Goal: Find specific page/section: Find specific page/section

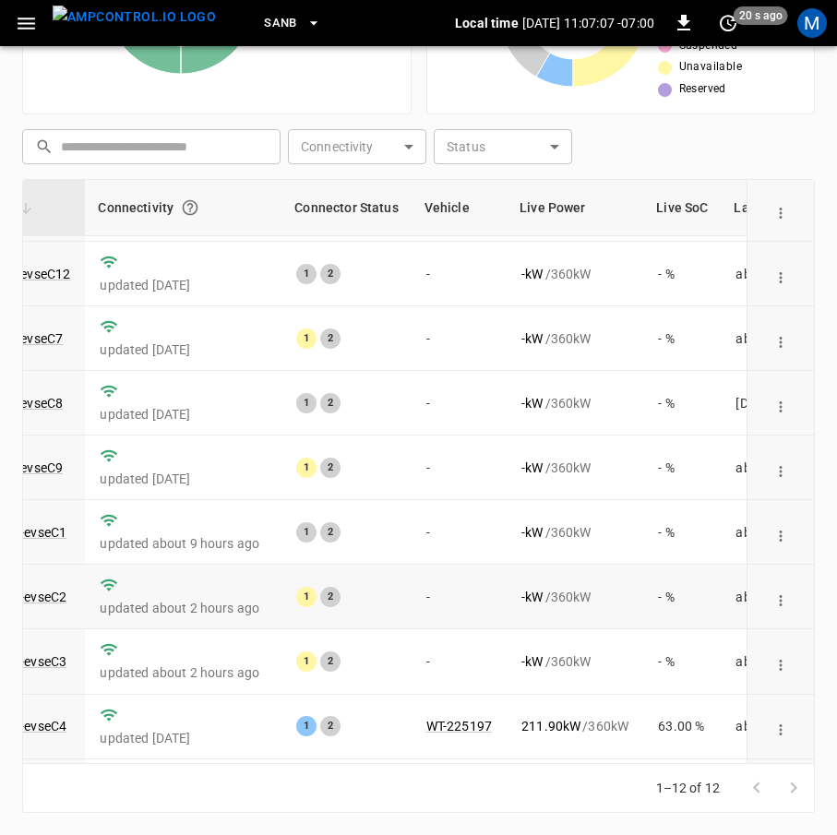
scroll to position [270, 201]
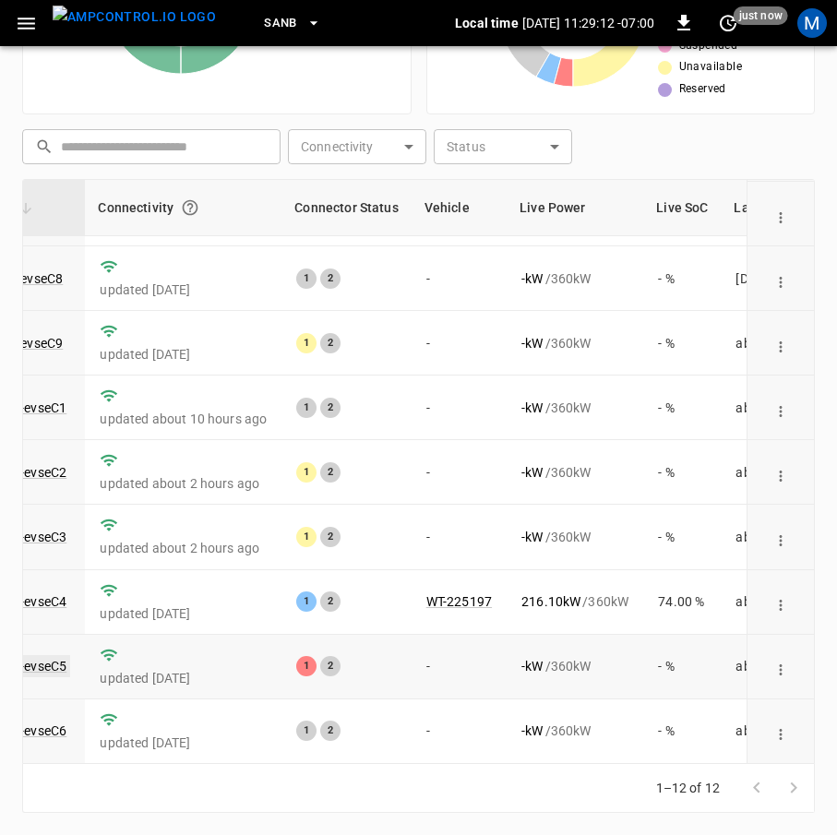
click at [43, 655] on link "ca-sb-sw-evseC5" at bounding box center [17, 666] width 106 height 22
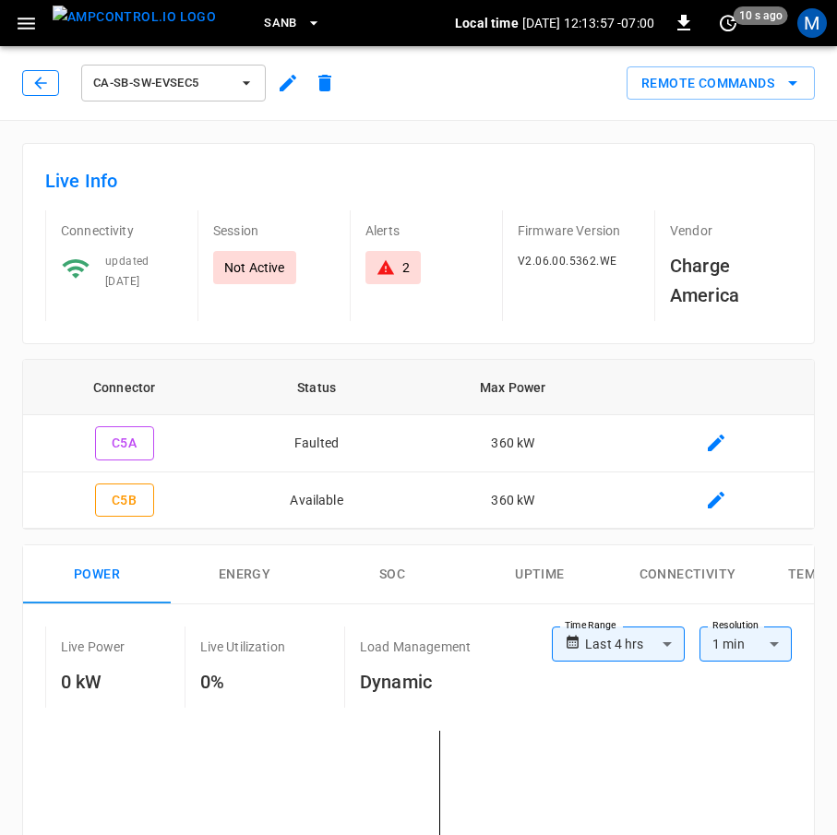
drag, startPoint x: 39, startPoint y: 78, endPoint x: 233, endPoint y: 301, distance: 296.2
click at [39, 78] on icon "button" at bounding box center [40, 83] width 18 height 18
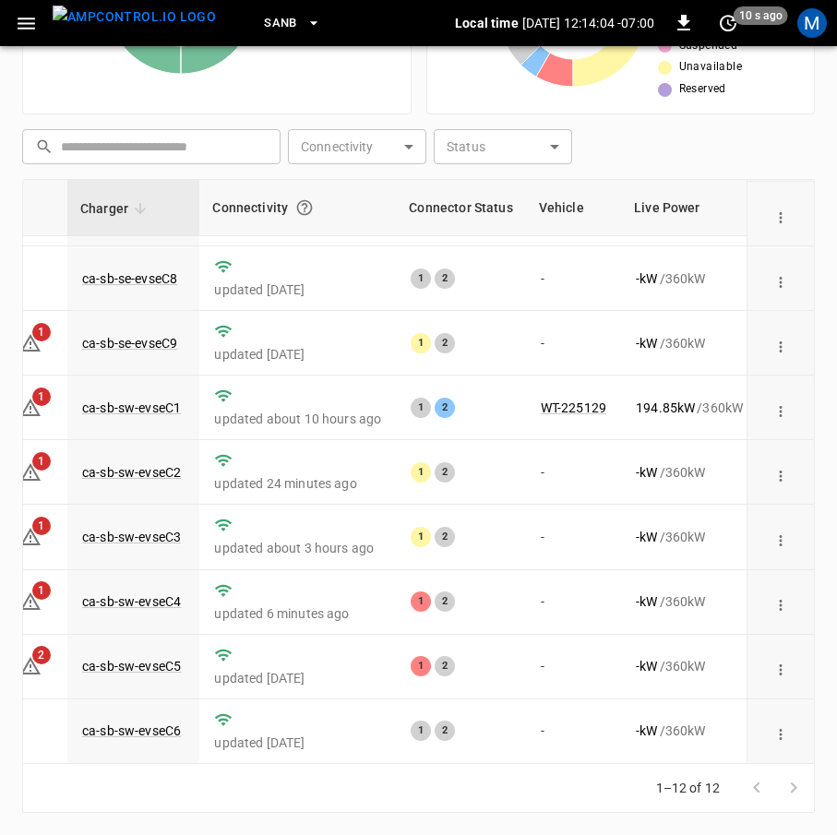
scroll to position [270, 30]
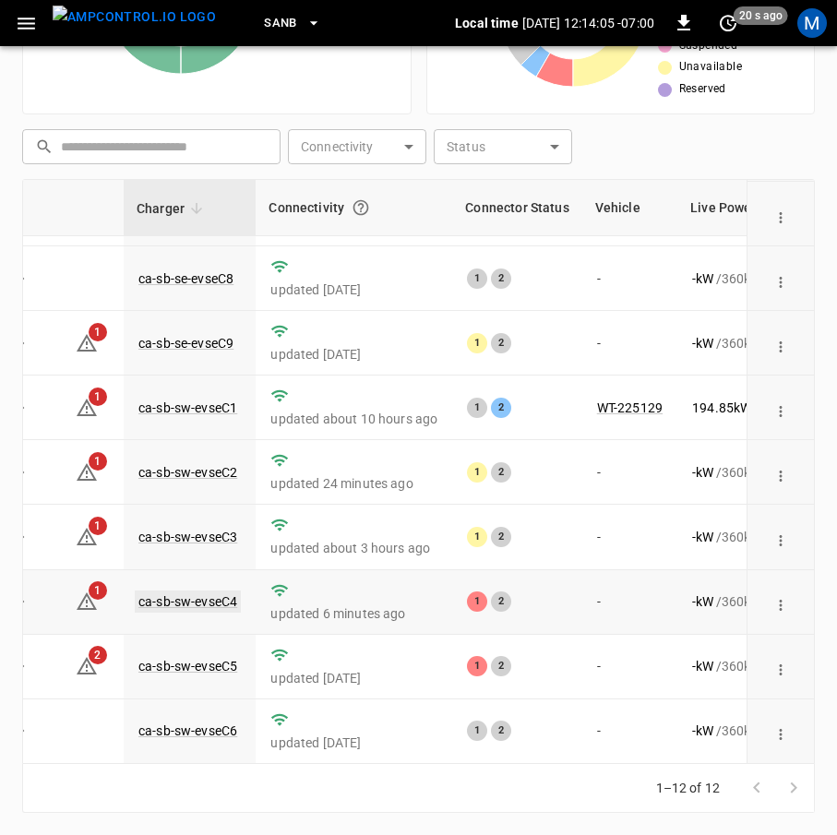
click at [220, 591] on link "ca-sb-sw-evseC4" at bounding box center [188, 602] width 106 height 22
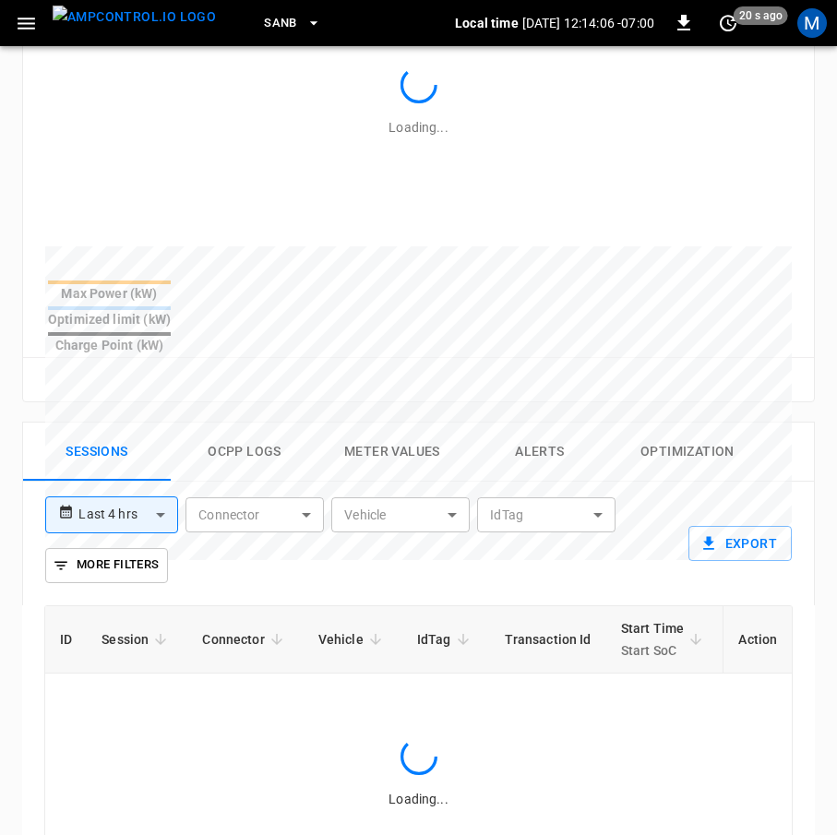
scroll to position [1140, 0]
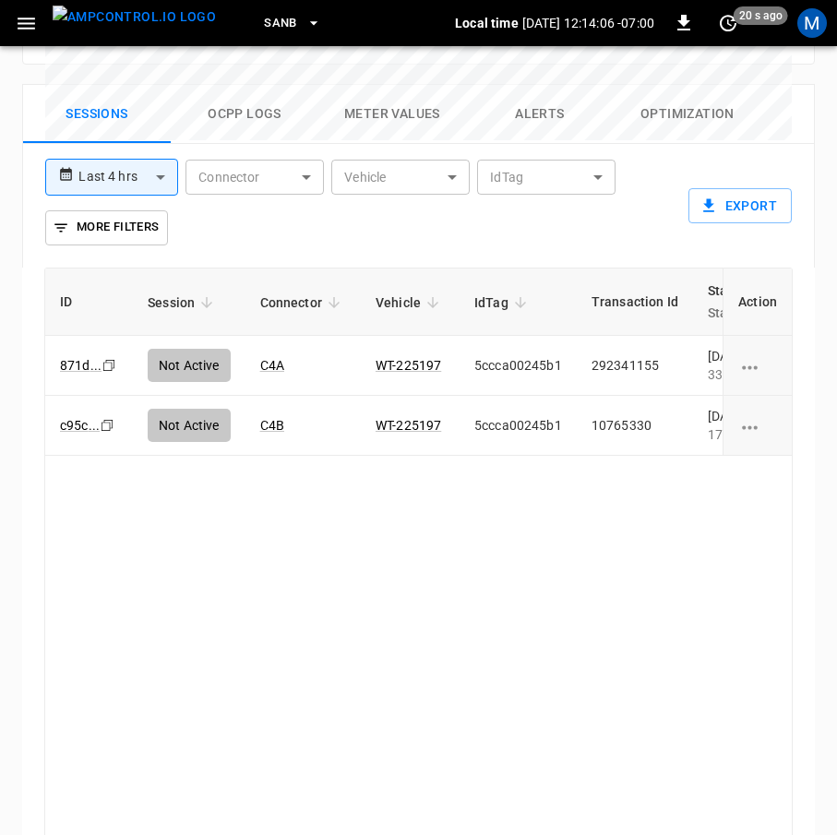
drag, startPoint x: 398, startPoint y: 756, endPoint x: 453, endPoint y: 760, distance: 55.6
click at [453, 760] on div "ID Session Connector Vehicle IdTag Transaction Id Start Time Start SoC End Time…" at bounding box center [418, 560] width 748 height 585
drag, startPoint x: 375, startPoint y: 774, endPoint x: 495, endPoint y: 768, distance: 120.1
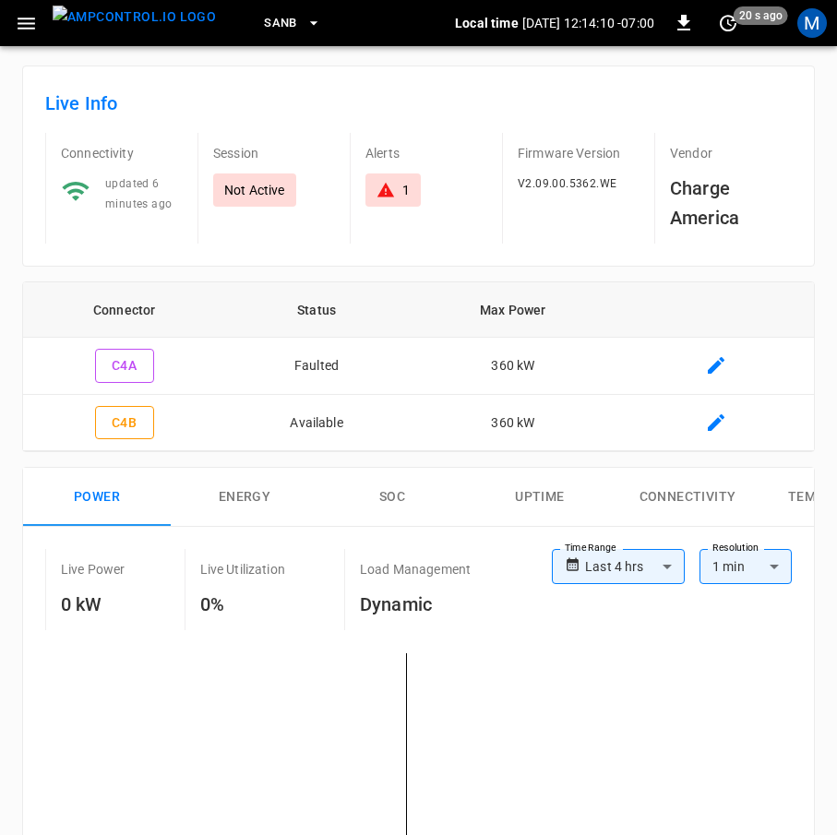
scroll to position [0, 0]
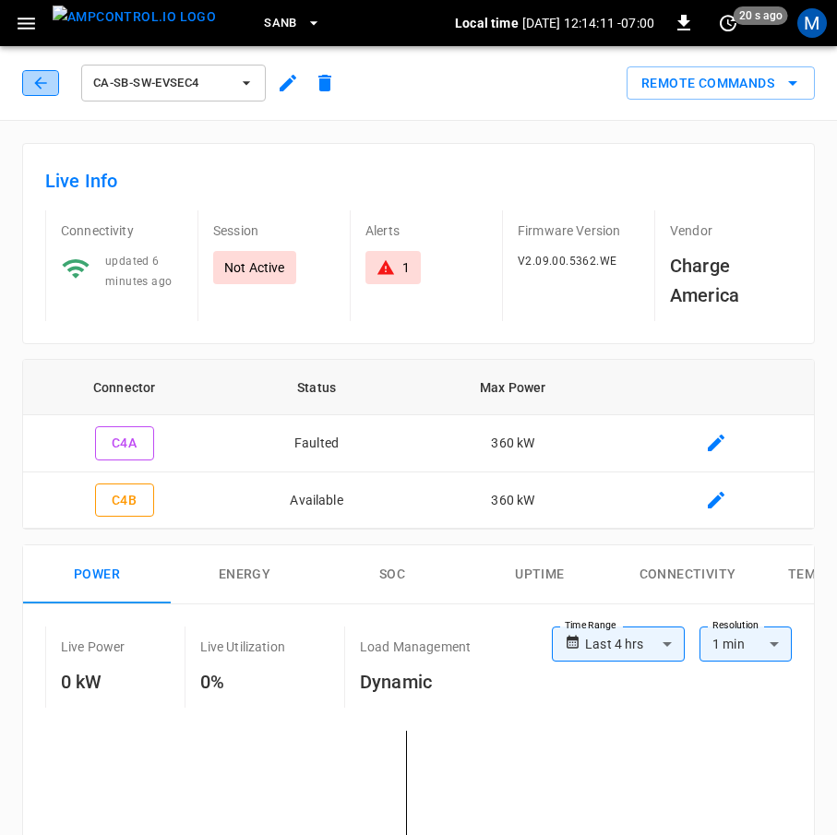
click at [44, 78] on icon "button" at bounding box center [40, 83] width 18 height 18
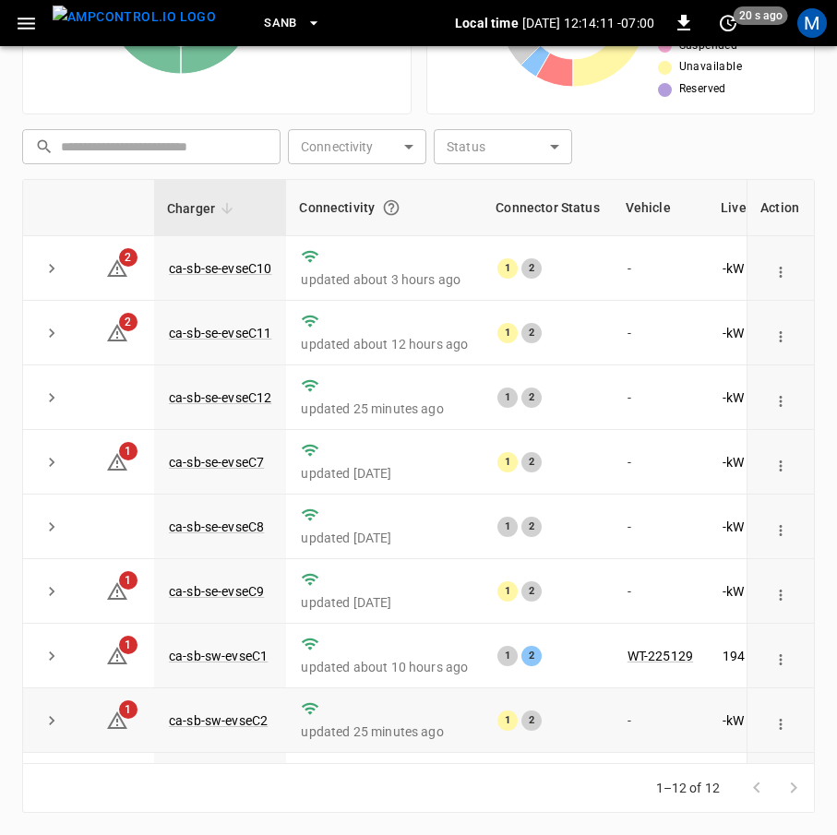
scroll to position [270, 0]
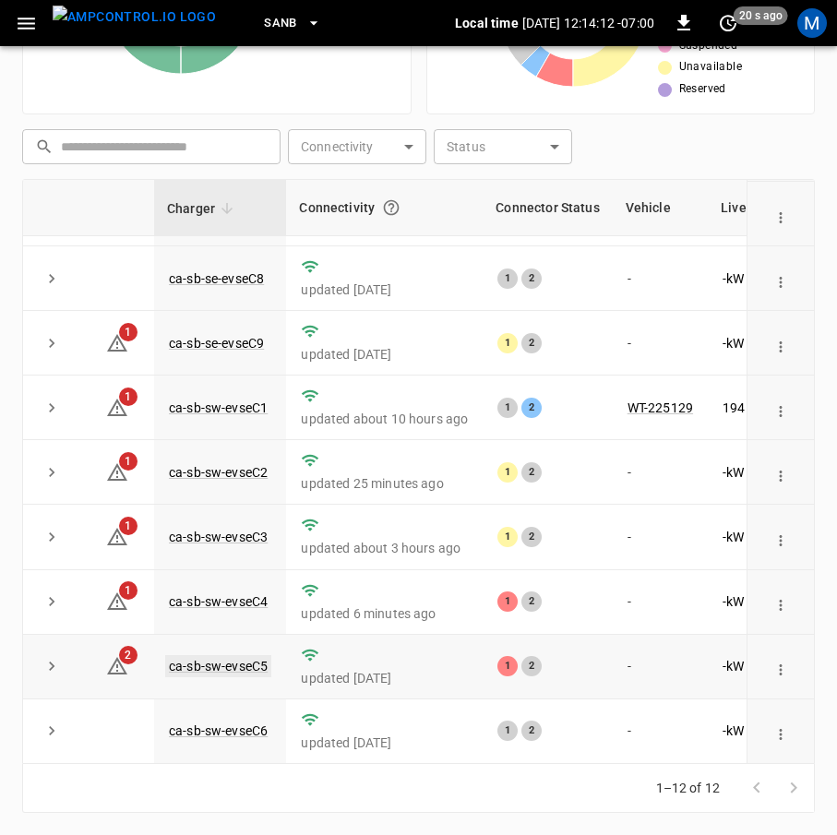
click at [246, 658] on link "ca-sb-sw-evseC5" at bounding box center [218, 666] width 106 height 22
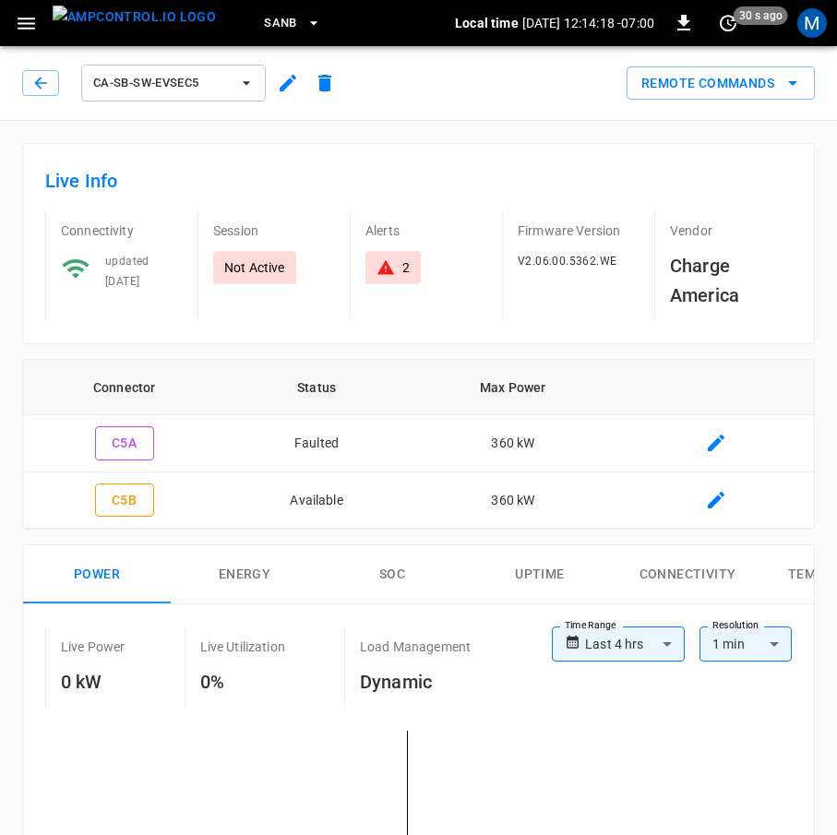
drag, startPoint x: 26, startPoint y: 97, endPoint x: 46, endPoint y: 102, distance: 21.0
click at [27, 97] on div "ca-sb-sw-evseC5" at bounding box center [182, 83] width 321 height 44
click at [52, 101] on div "ca-sb-sw-evseC5" at bounding box center [182, 83] width 321 height 44
click at [47, 84] on icon "button" at bounding box center [40, 83] width 18 height 18
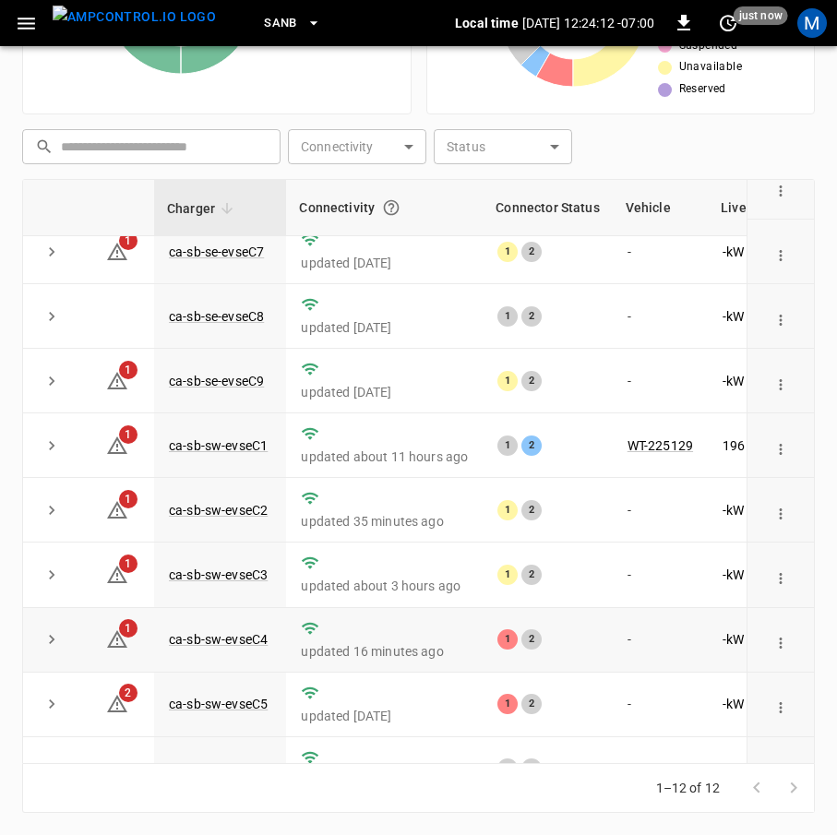
scroll to position [270, 0]
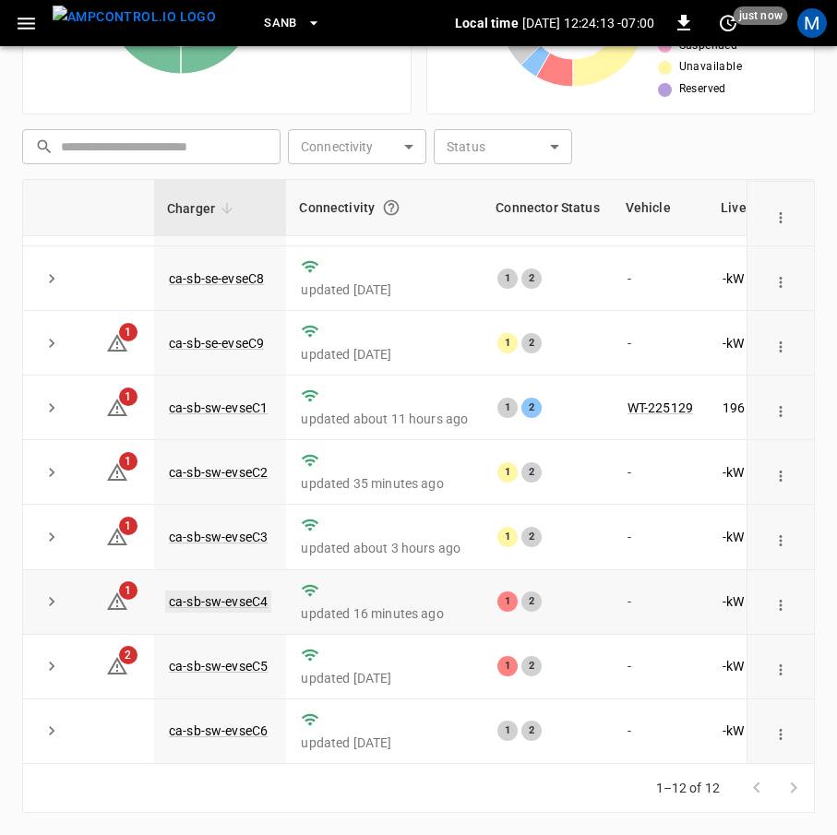
click at [264, 592] on link "ca-sb-sw-evseC4" at bounding box center [218, 602] width 106 height 22
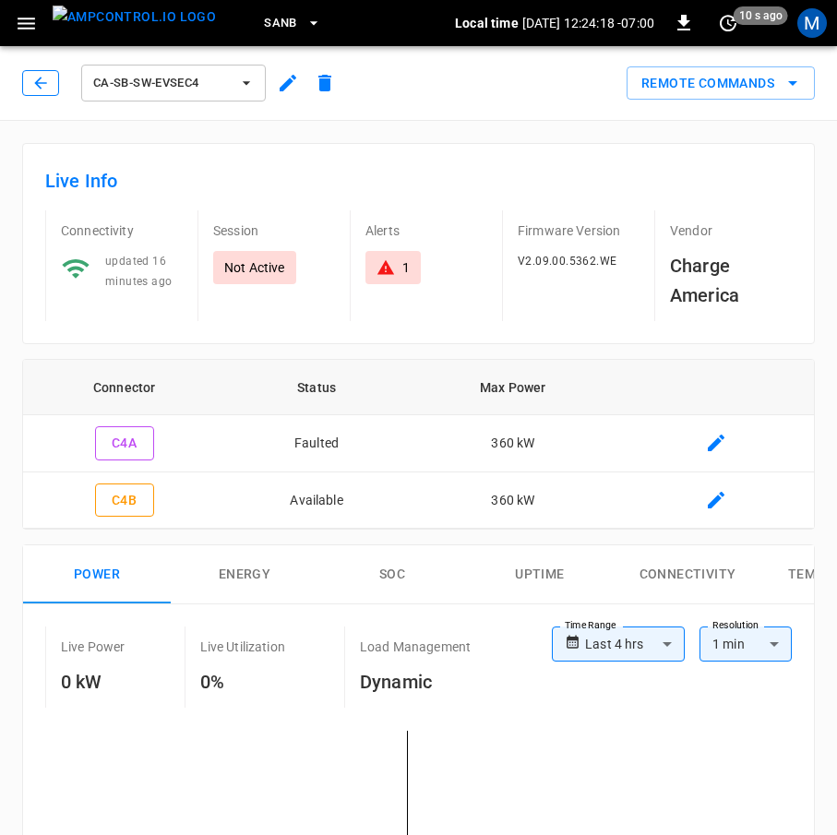
click at [43, 79] on icon "button" at bounding box center [40, 83] width 18 height 18
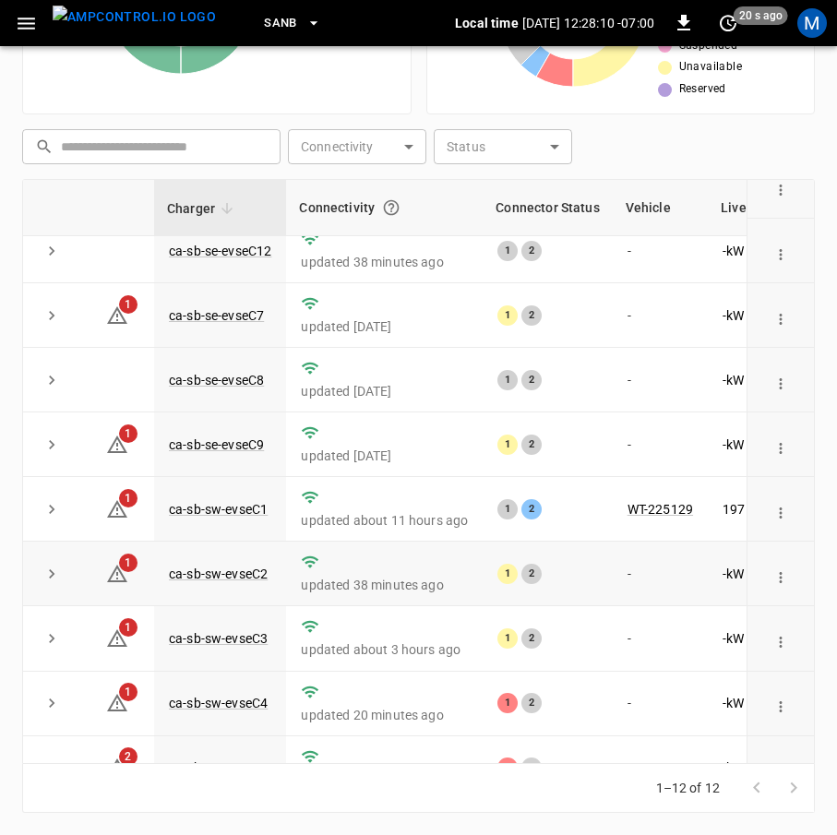
scroll to position [270, 0]
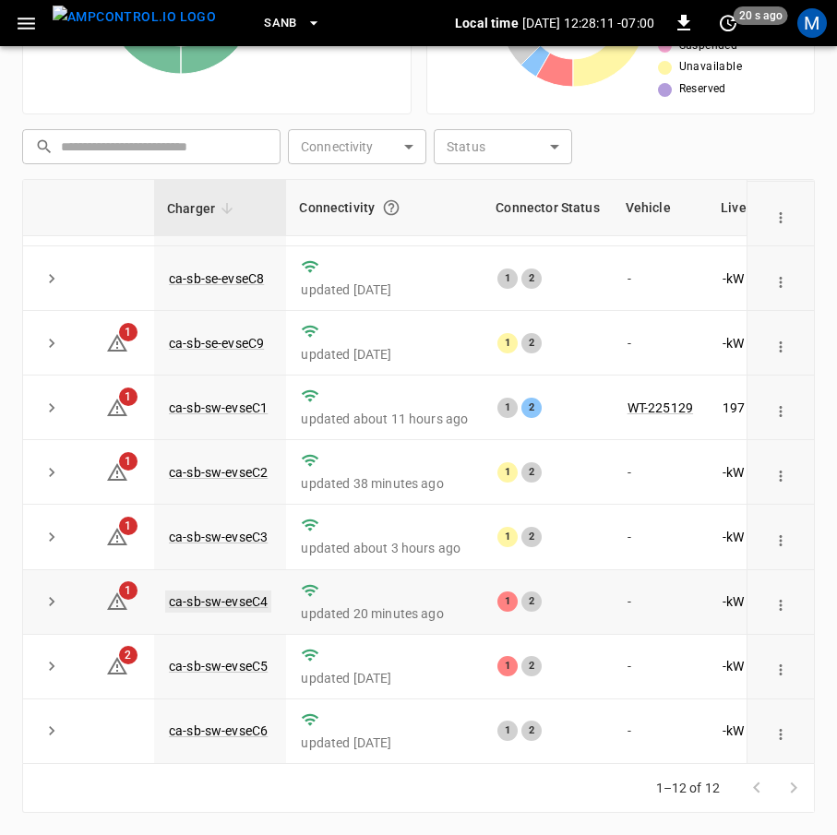
click at [240, 591] on link "ca-sb-sw-evseC4" at bounding box center [218, 602] width 106 height 22
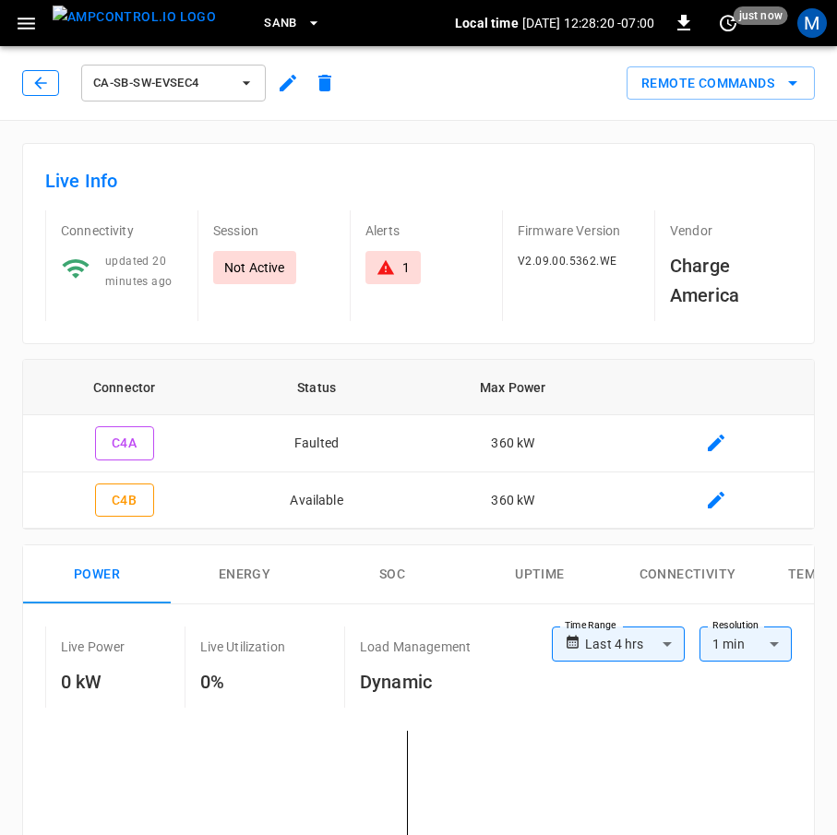
click at [29, 70] on button "button" at bounding box center [40, 83] width 37 height 26
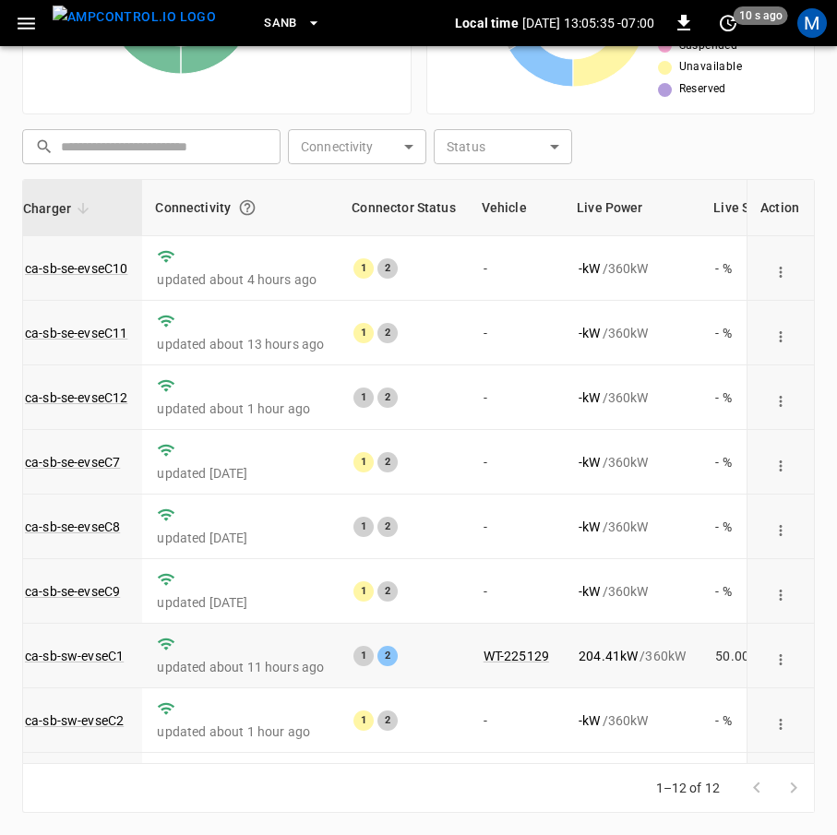
scroll to position [270, 144]
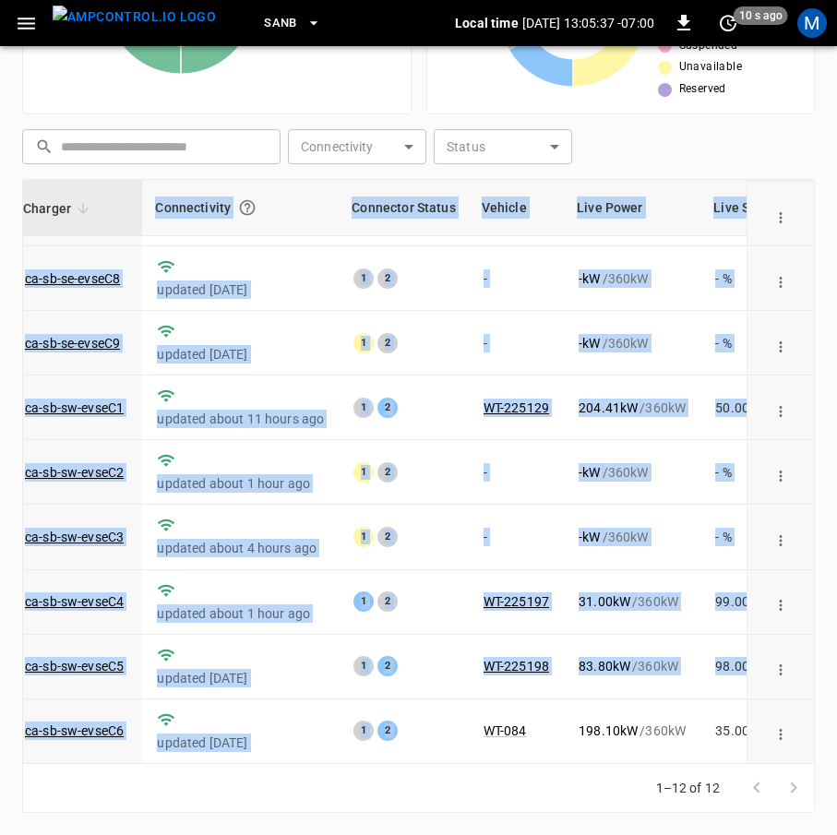
drag, startPoint x: 469, startPoint y: 751, endPoint x: 495, endPoint y: 759, distance: 27.1
click at [495, 759] on div "Charger Connectivity Connector Status Vehicle Live Power Live SoC Last Session …" at bounding box center [418, 471] width 793 height 585
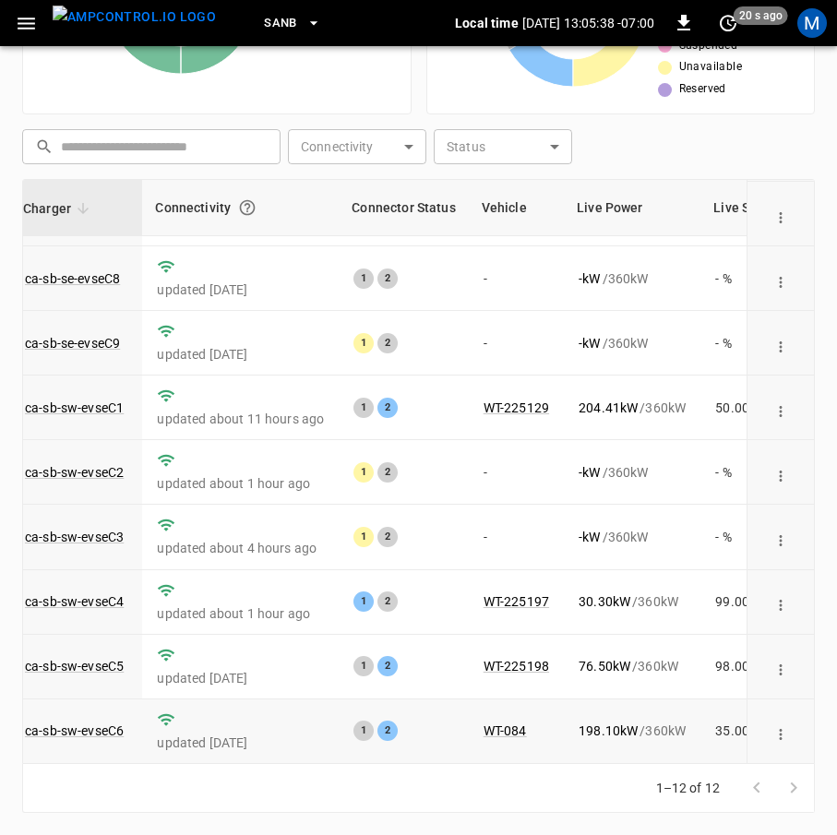
click at [458, 729] on td "1 2" at bounding box center [403, 731] width 129 height 65
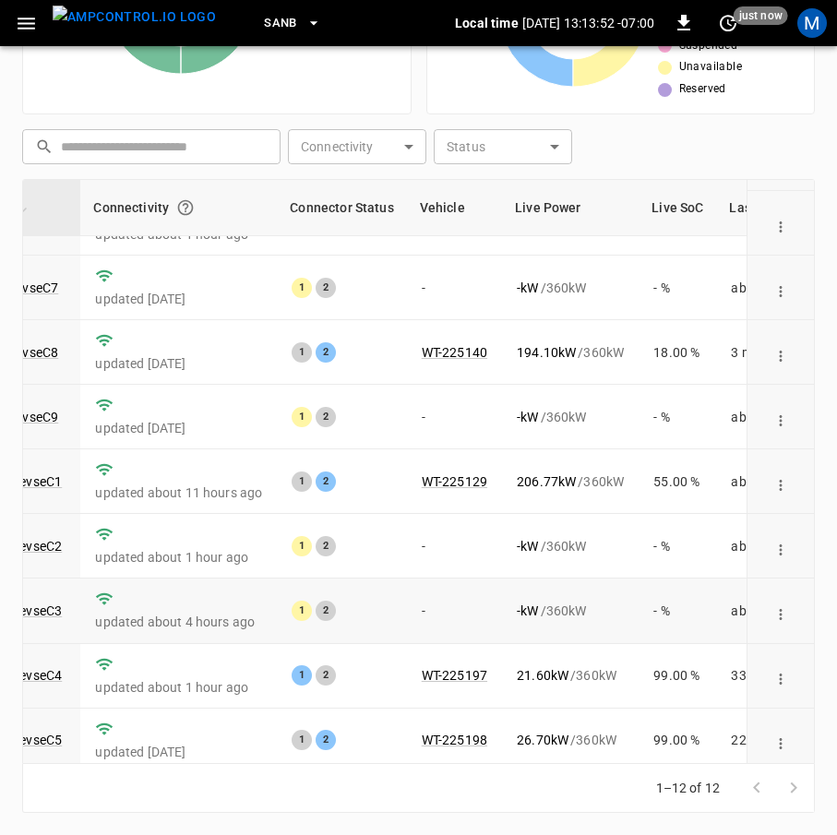
scroll to position [270, 206]
